Goal: Navigation & Orientation: Find specific page/section

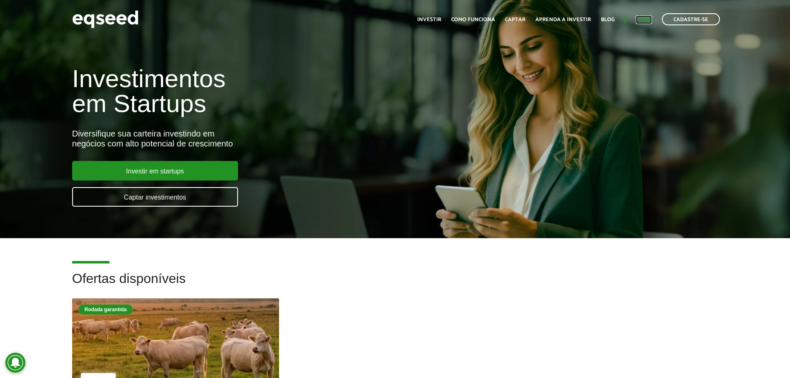
click at [650, 18] on link "Login" at bounding box center [644, 19] width 16 height 5
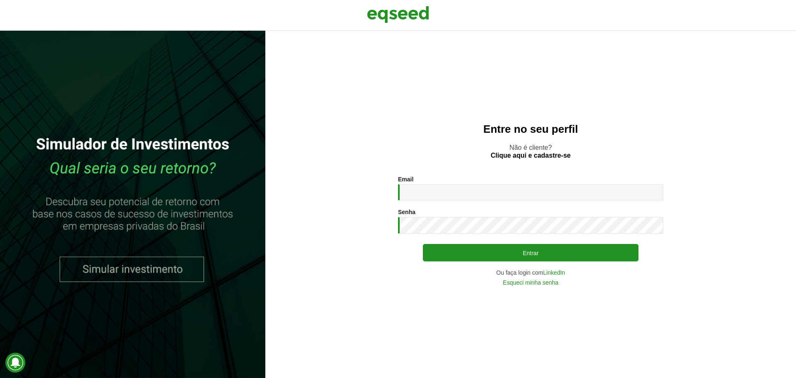
click at [556, 269] on div "Email * Digite seu endereço de e-mail. Senha * Digite a senha que será usada em…" at bounding box center [530, 230] width 265 height 109
click at [560, 270] on link "LinkedIn" at bounding box center [554, 273] width 22 height 6
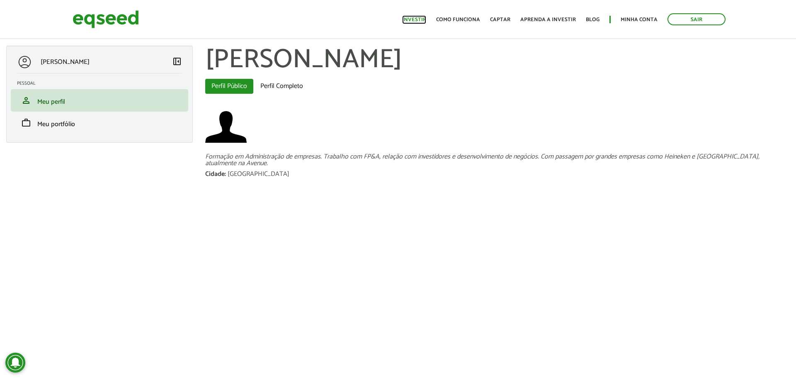
click at [421, 17] on link "Investir" at bounding box center [414, 19] width 24 height 5
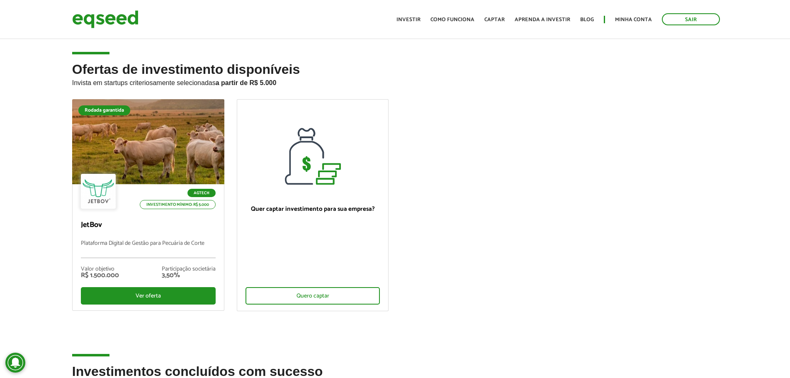
drag, startPoint x: 163, startPoint y: 23, endPoint x: 245, endPoint y: 8, distance: 82.7
click at [163, 23] on div "Sair Toggle navigation Toggle navigation Início Investir Como funciona Captar A…" at bounding box center [395, 19] width 659 height 22
